Goal: Task Accomplishment & Management: Manage account settings

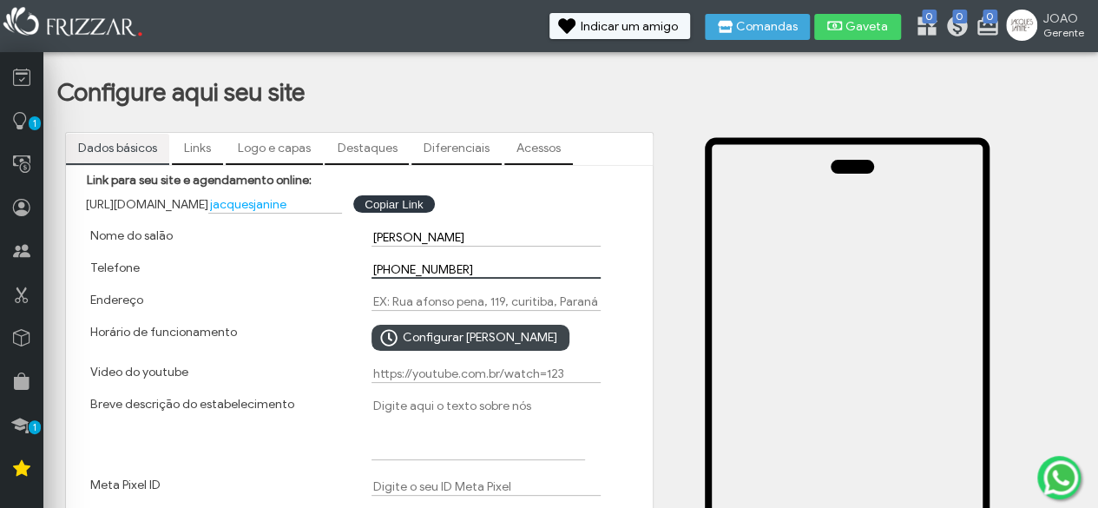
click at [488, 274] on input "[PHONE_NUMBER]" at bounding box center [486, 269] width 229 height 18
type input "[PHONE_NUMBER]"
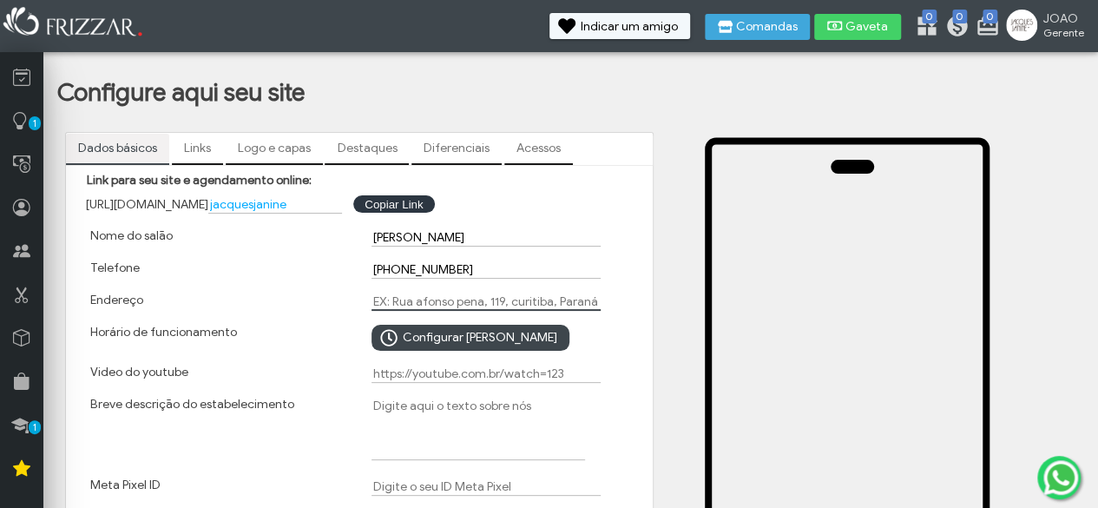
click at [433, 301] on input "Endereço" at bounding box center [486, 302] width 229 height 18
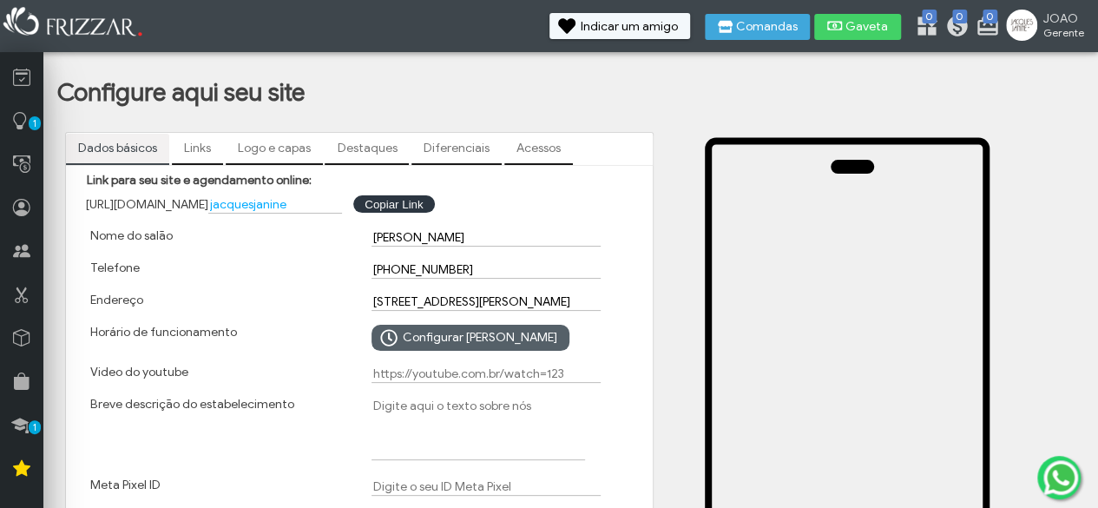
click at [441, 344] on span "Configurar [PERSON_NAME]" at bounding box center [480, 338] width 155 height 26
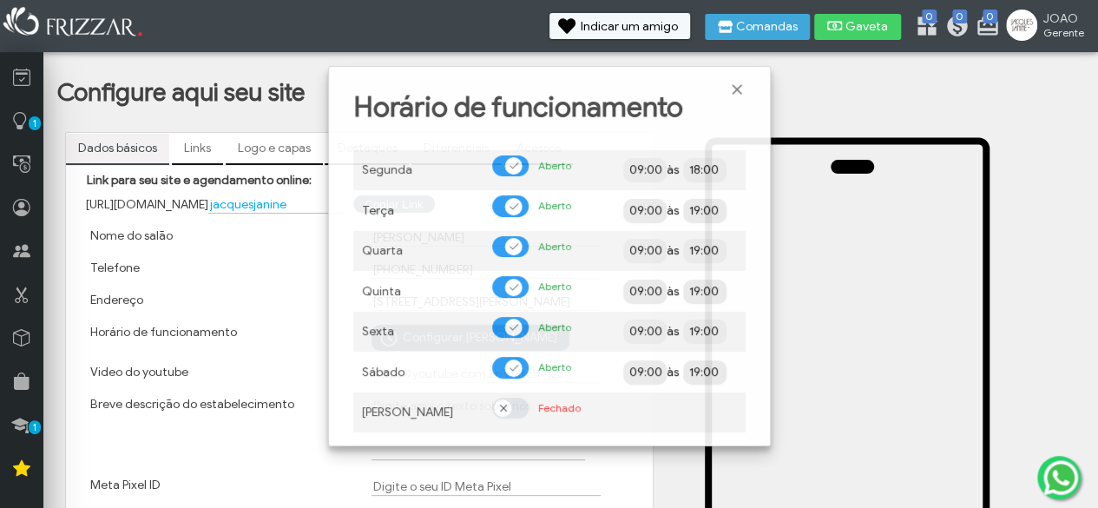
scroll to position [10, 9]
click at [511, 167] on span at bounding box center [514, 165] width 10 height 9
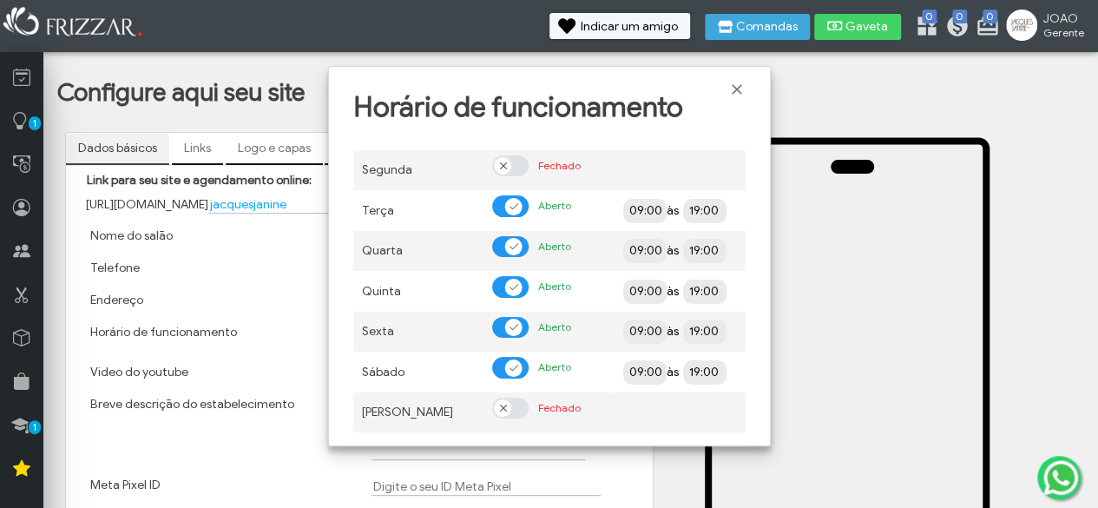
click at [278, 359] on div "Video do youtube" at bounding box center [218, 374] width 281 height 32
click at [741, 91] on span "Fechar" at bounding box center [736, 89] width 17 height 17
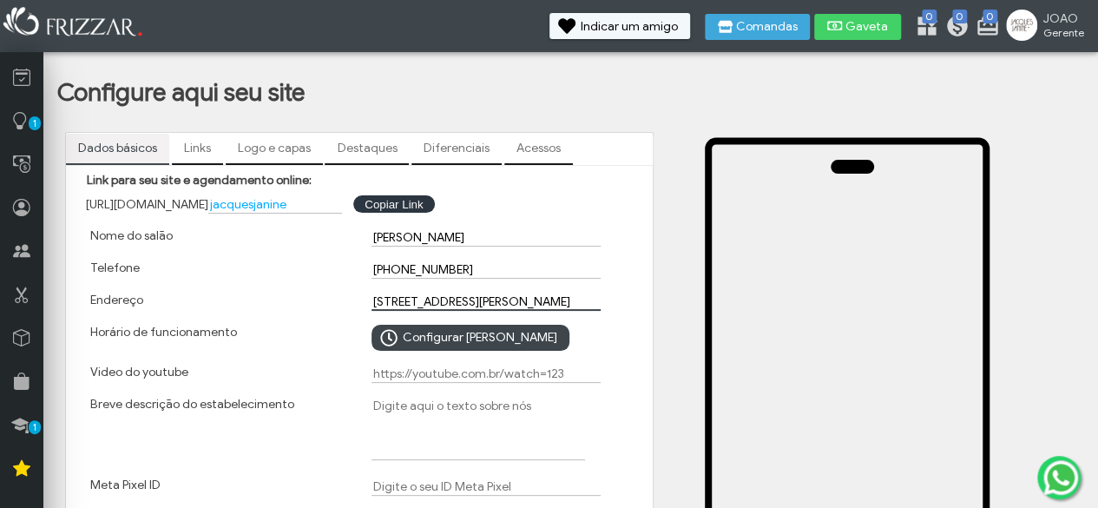
click at [540, 301] on input "[STREET_ADDRESS][PERSON_NAME]" at bounding box center [486, 302] width 229 height 18
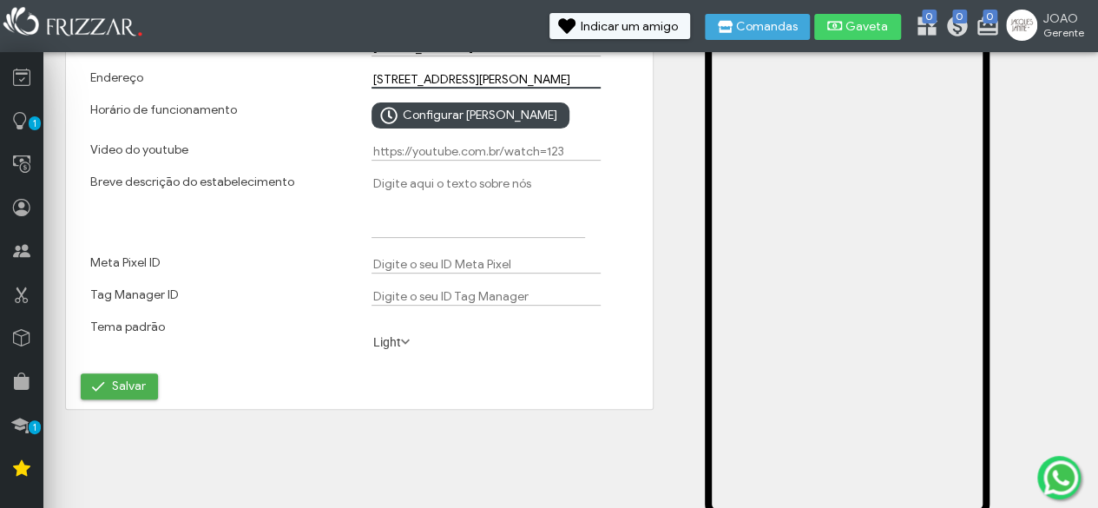
scroll to position [226, 0]
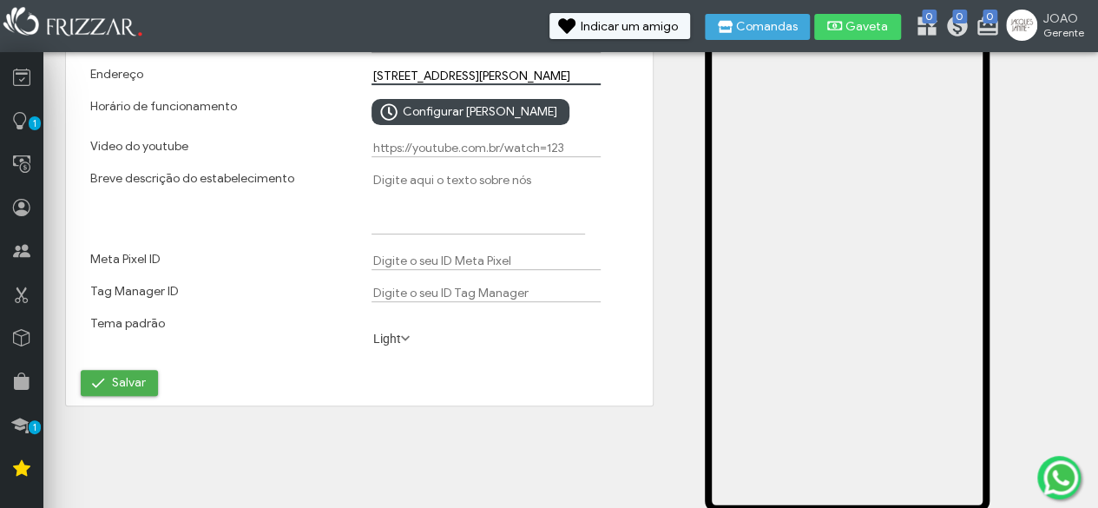
type input "[STREET_ADDRESS][PERSON_NAME]"
click at [406, 337] on span at bounding box center [405, 338] width 17 height 17
click at [396, 359] on li "Light" at bounding box center [394, 360] width 45 height 26
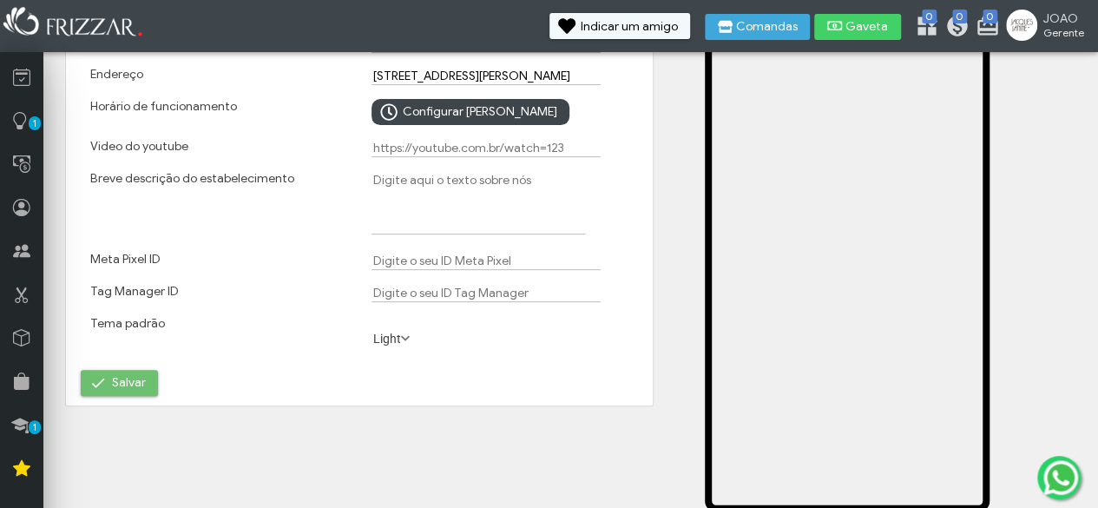
click at [136, 384] on span "Salvar" at bounding box center [129, 383] width 34 height 26
